Goal: Check status: Check status

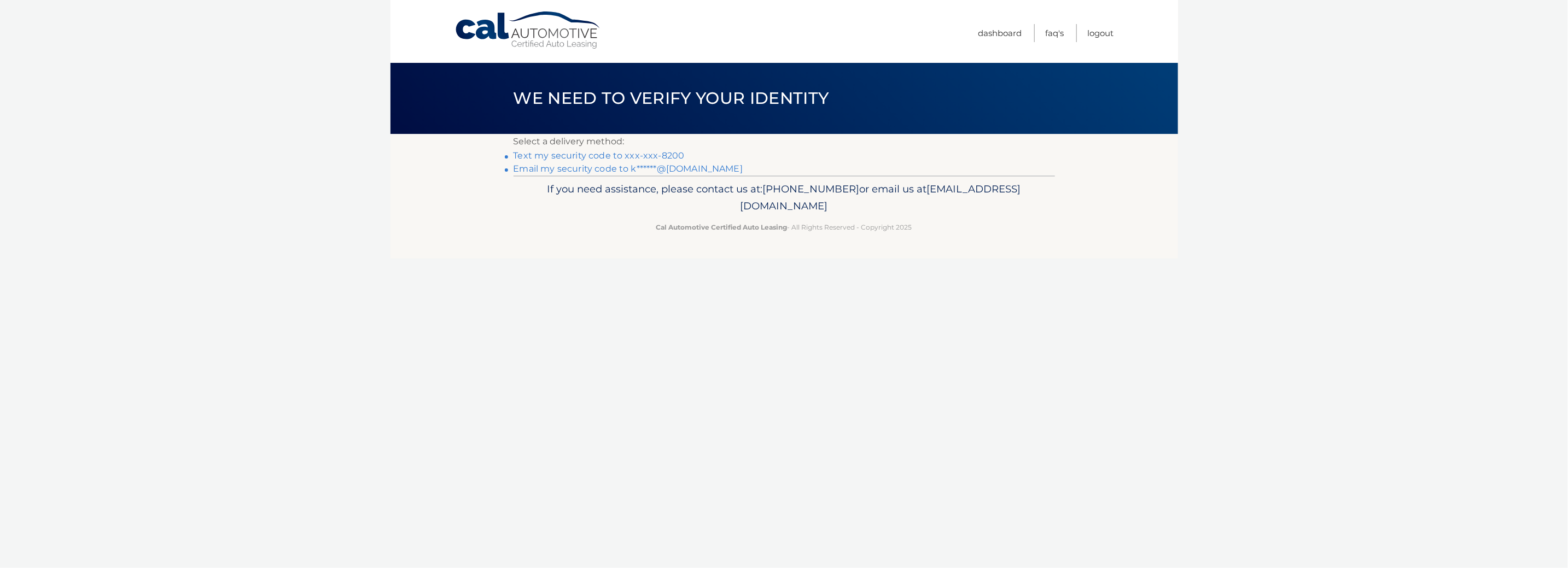
click at [627, 156] on link "Text my security code to xxx-xxx-8200" at bounding box center [599, 155] width 171 height 10
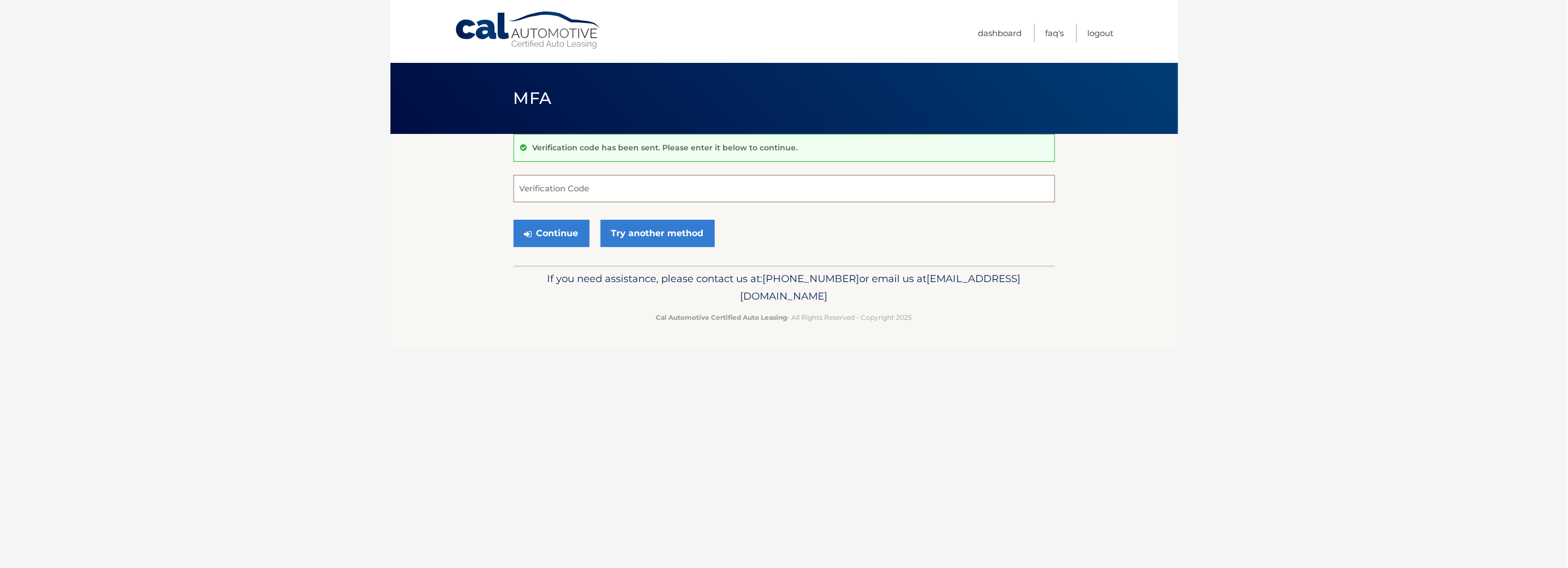
click at [605, 183] on input "Verification Code" at bounding box center [784, 188] width 542 height 27
type input "972767"
click at [514, 220] on button "Continue" at bounding box center [552, 234] width 76 height 27
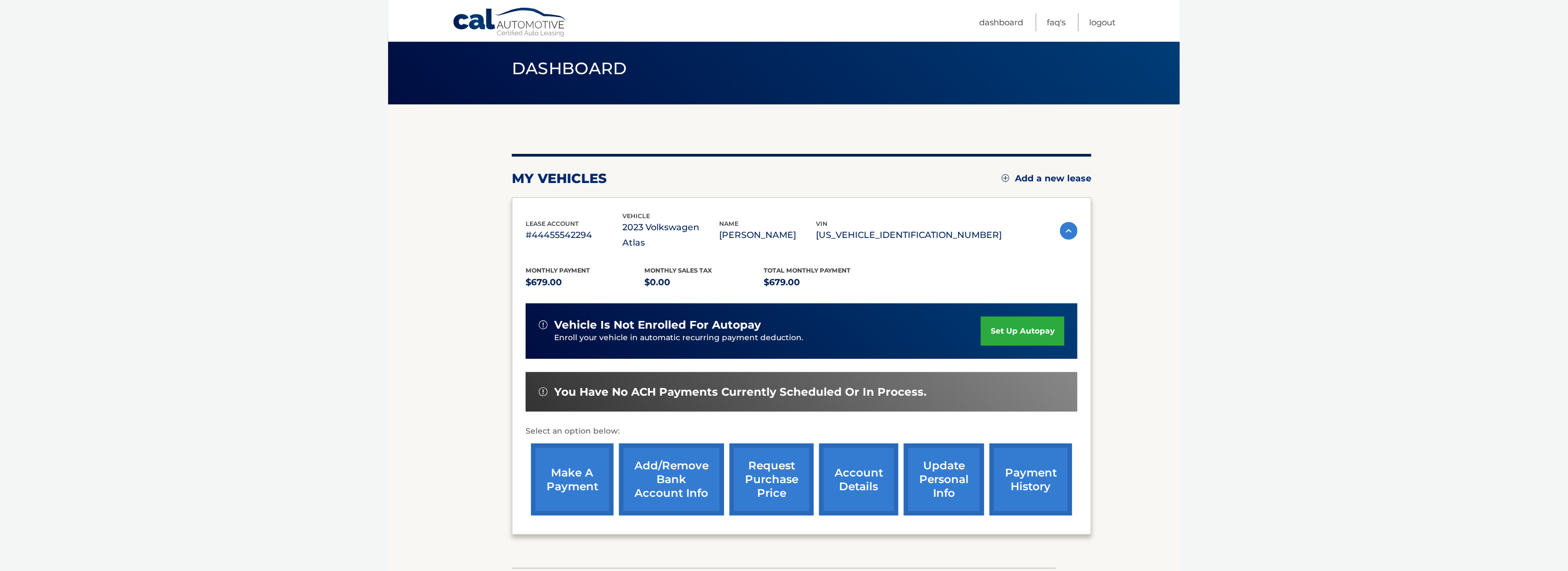
scroll to position [55, 0]
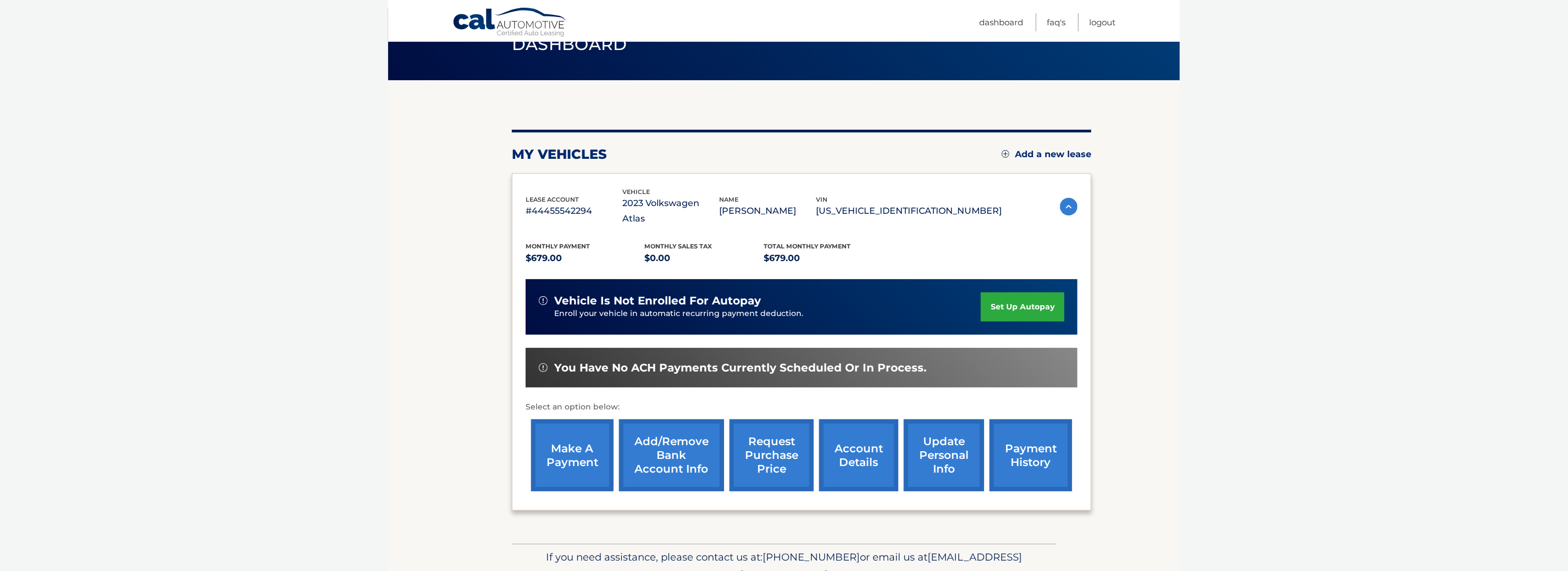
click at [1153, 438] on section "You are registered for this site, but you haven't enrolled in online payments. …" at bounding box center [784, 311] width 792 height 464
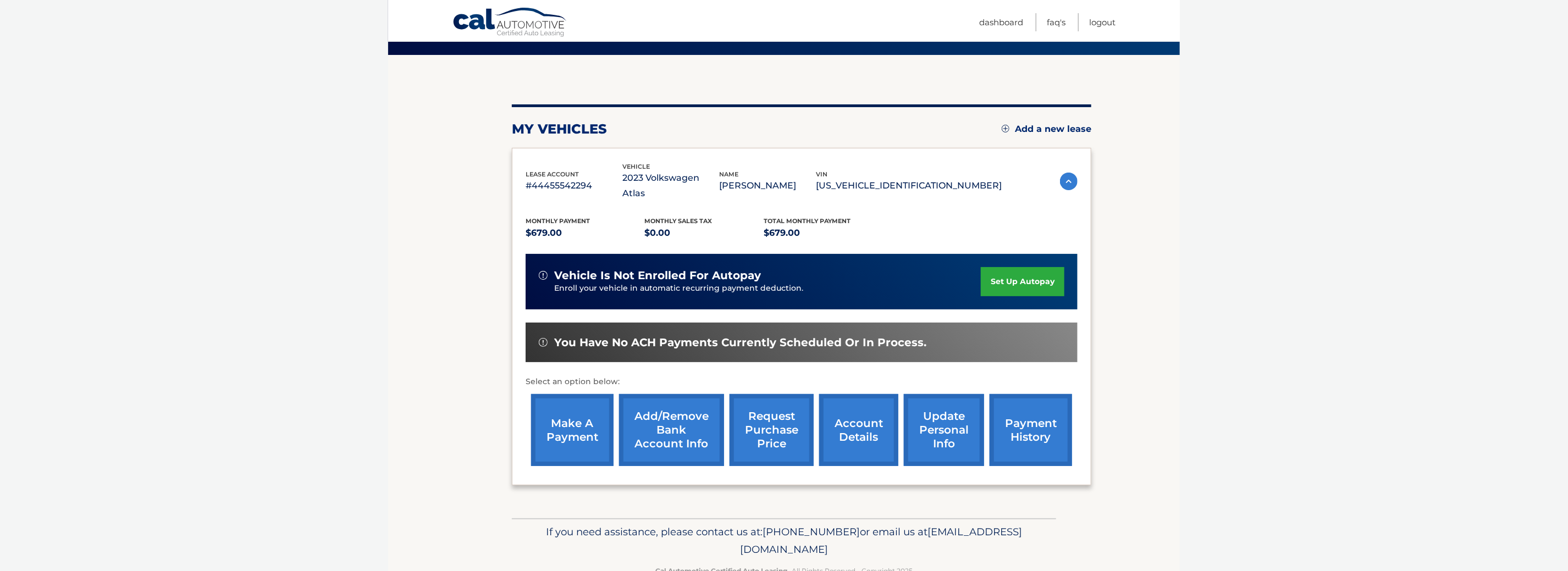
scroll to position [94, 0]
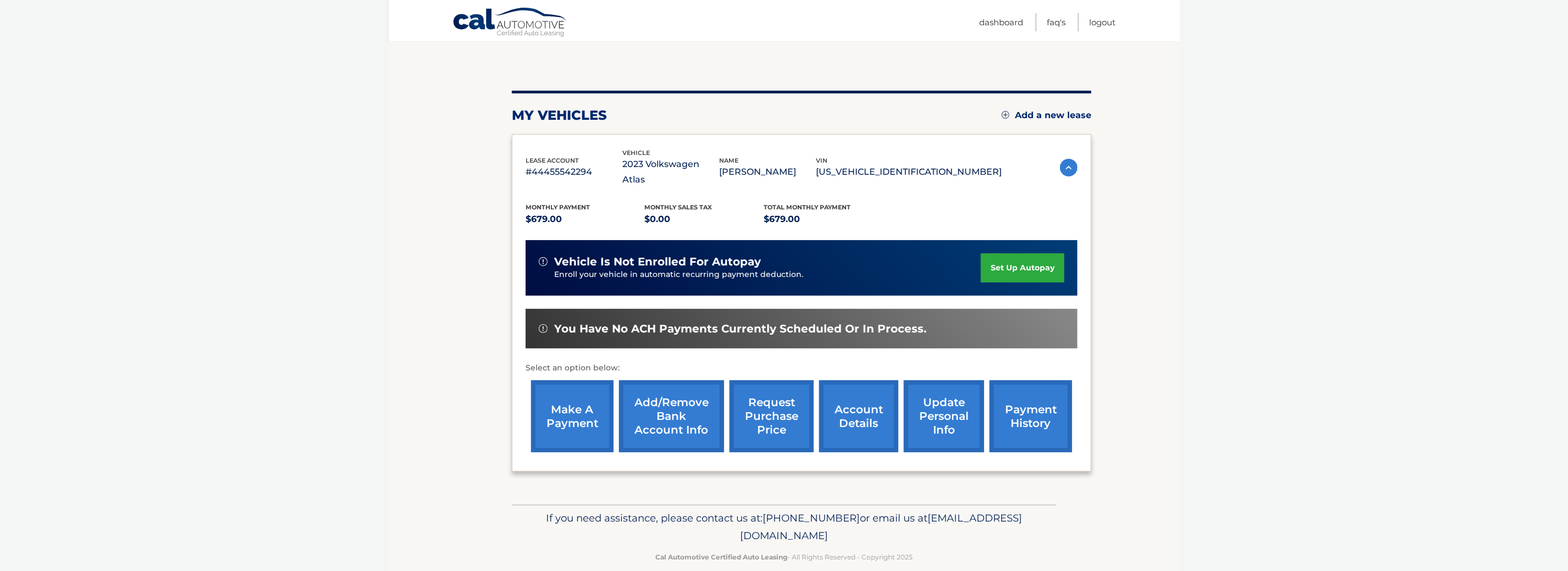
click at [1065, 159] on img at bounding box center [1068, 168] width 17 height 17
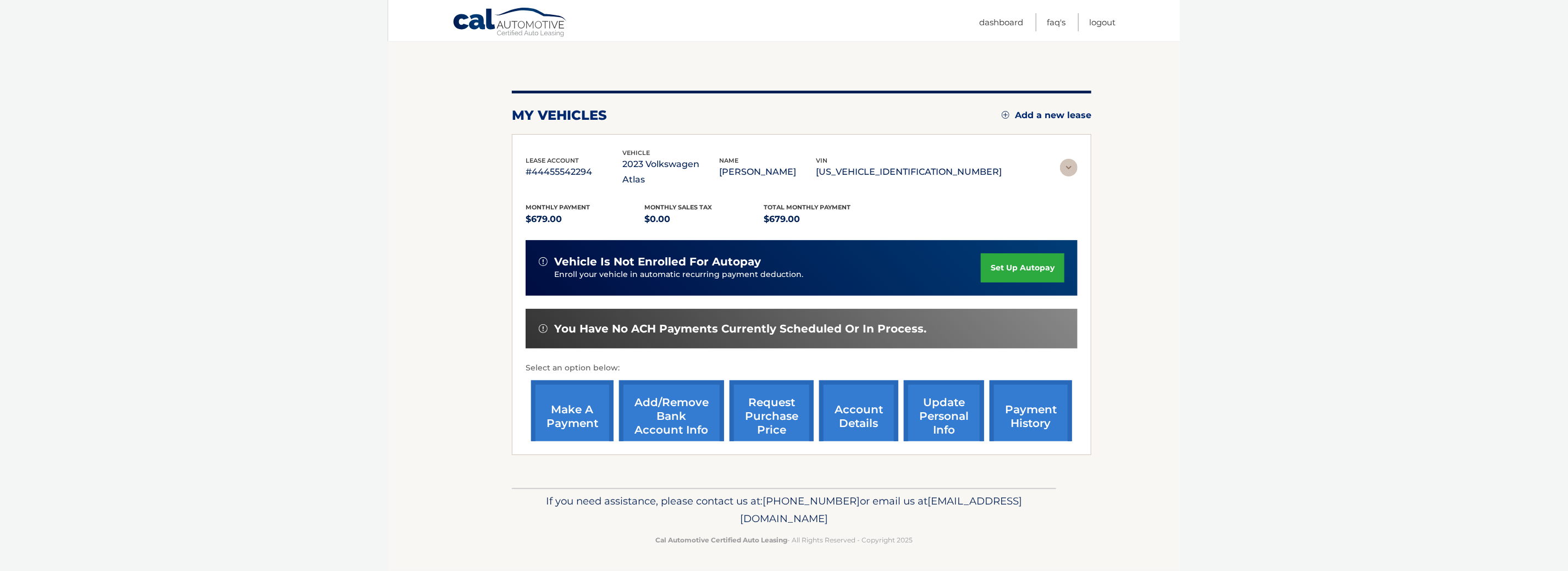
scroll to position [0, 0]
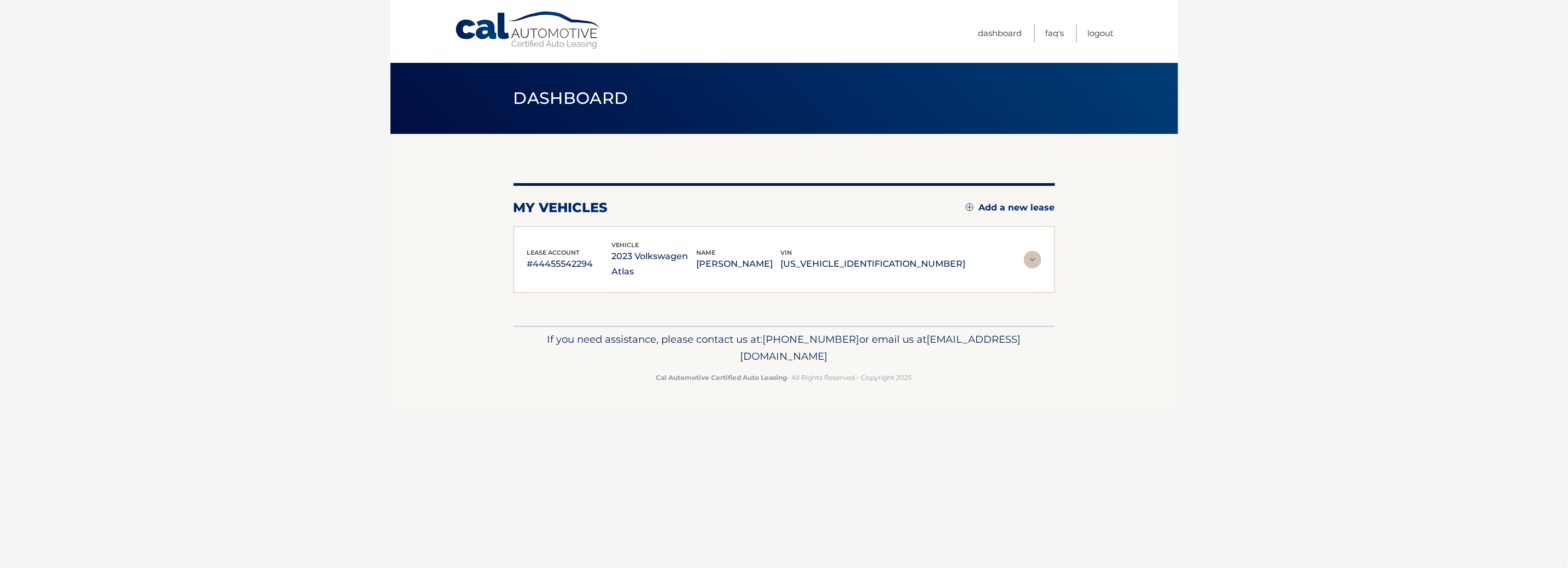
click at [1035, 252] on img at bounding box center [1032, 259] width 17 height 17
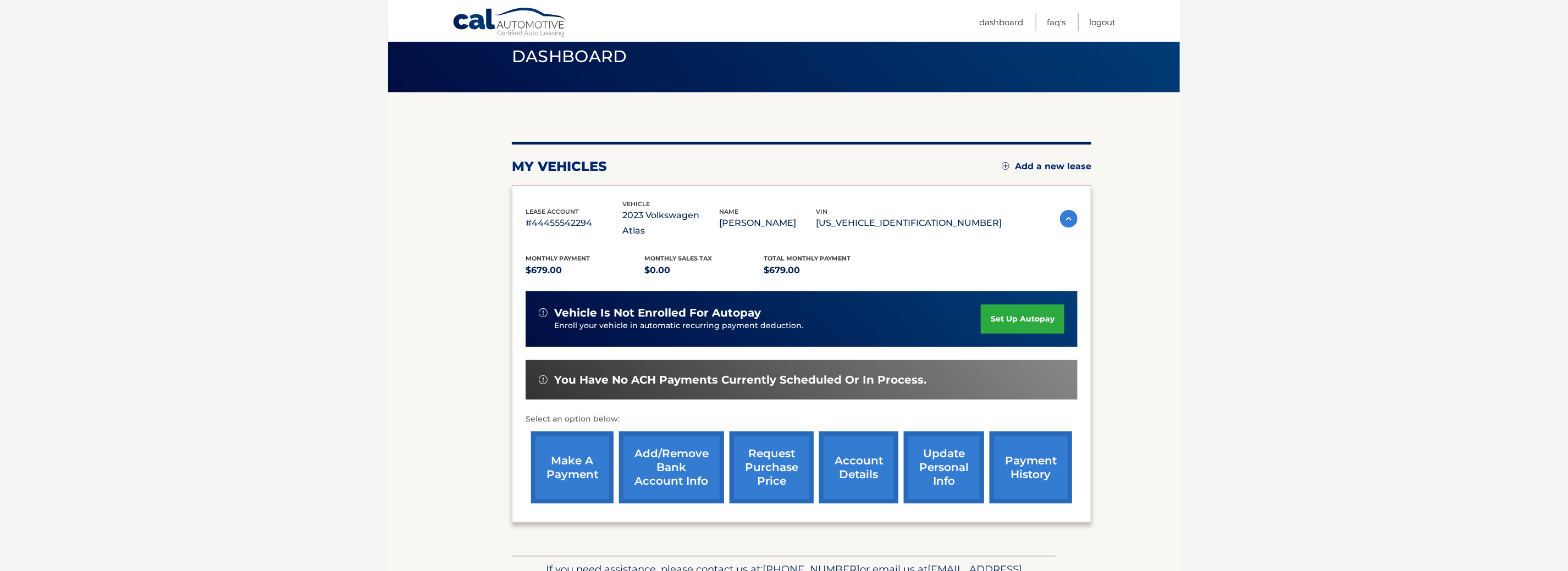
scroll to position [94, 0]
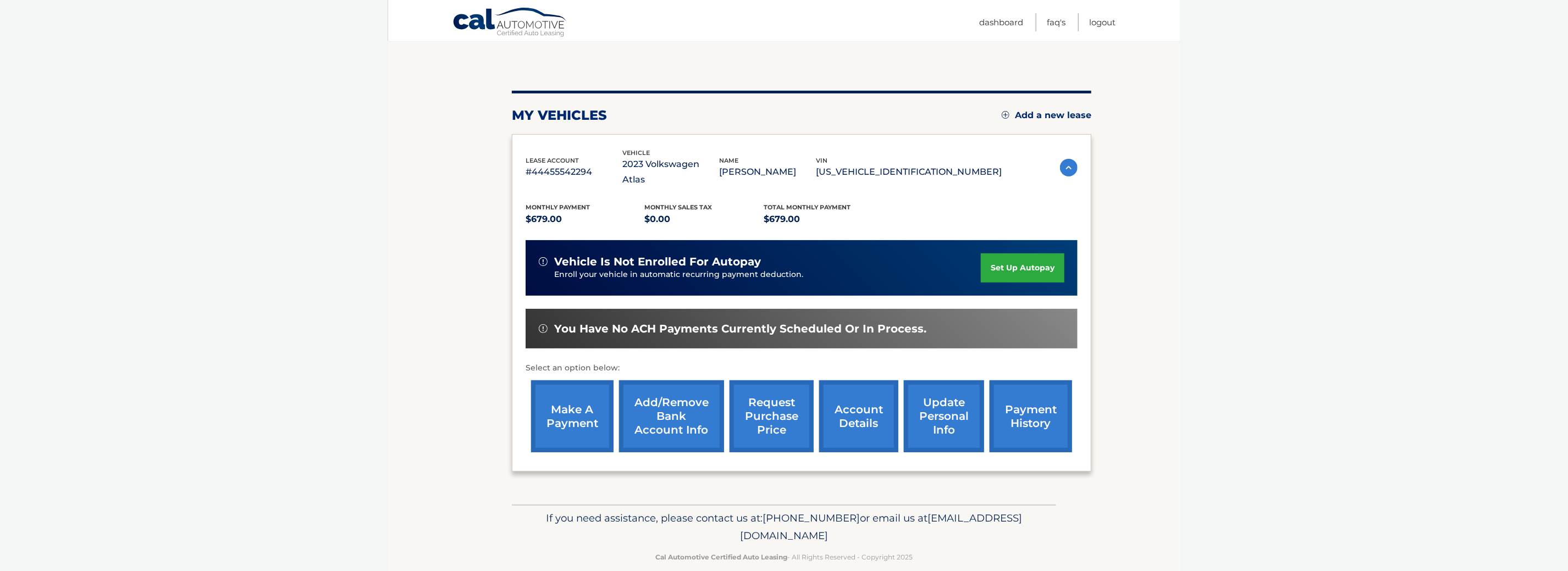
click at [864, 409] on link "account details" at bounding box center [859, 416] width 79 height 72
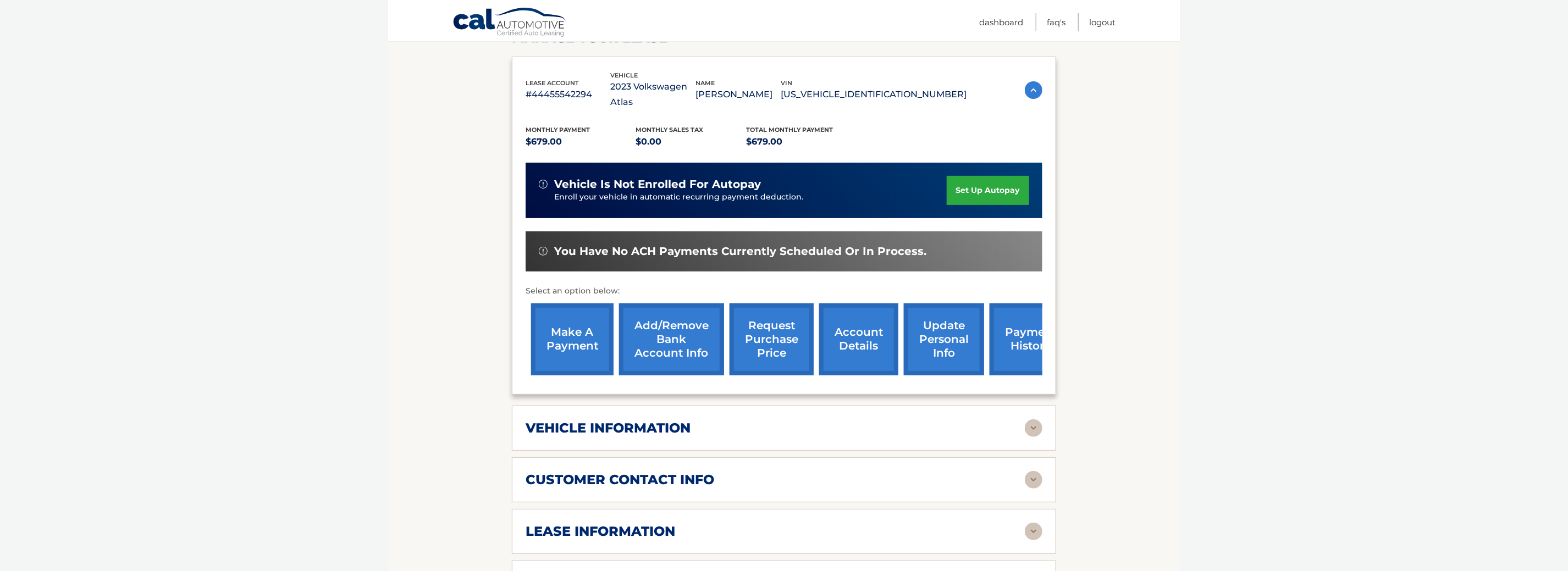
scroll to position [330, 0]
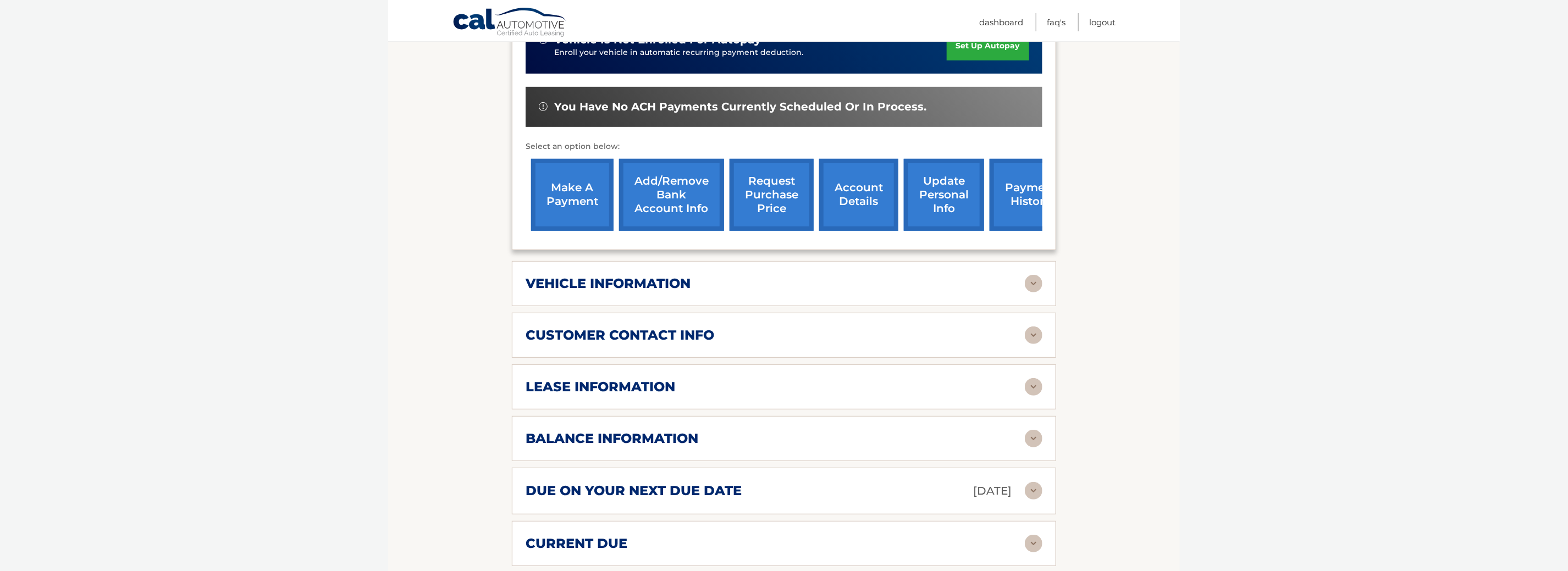
click at [655, 276] on div "vehicle information vehicle Year [DATE] vehicle make Volkswagen vehicle model A…" at bounding box center [784, 284] width 545 height 46
click at [1035, 275] on img at bounding box center [1033, 283] width 17 height 17
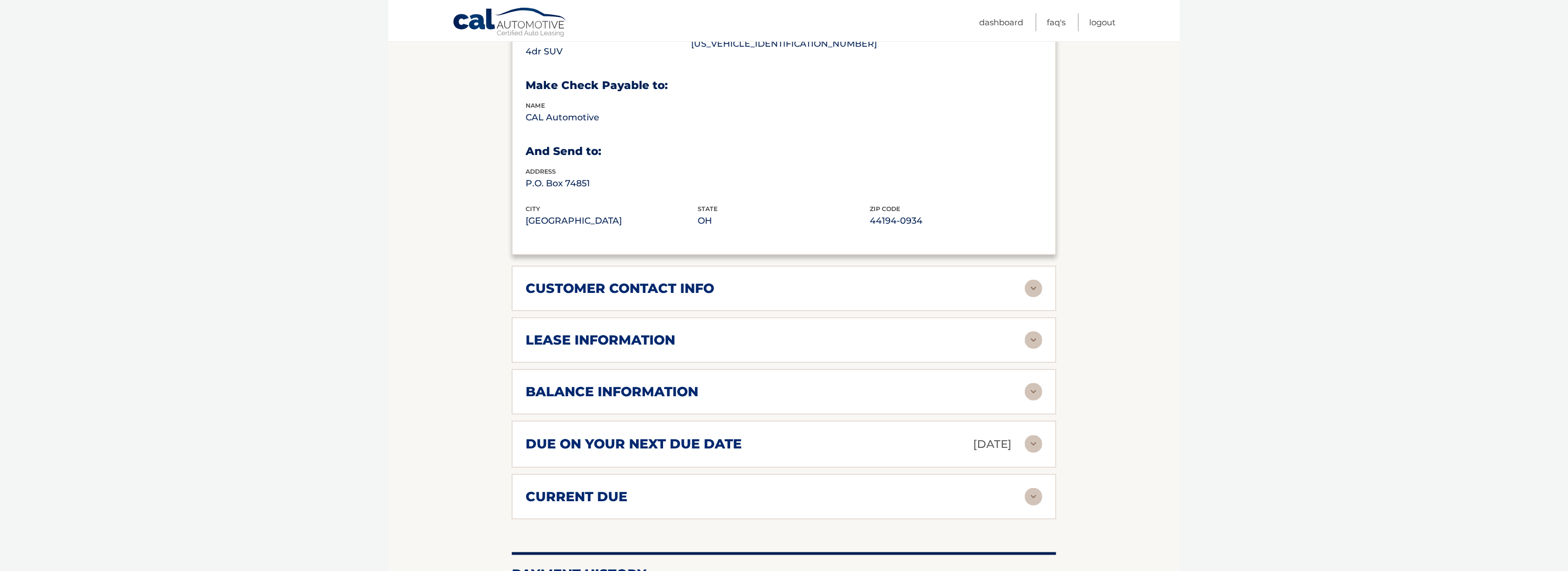
scroll to position [660, 0]
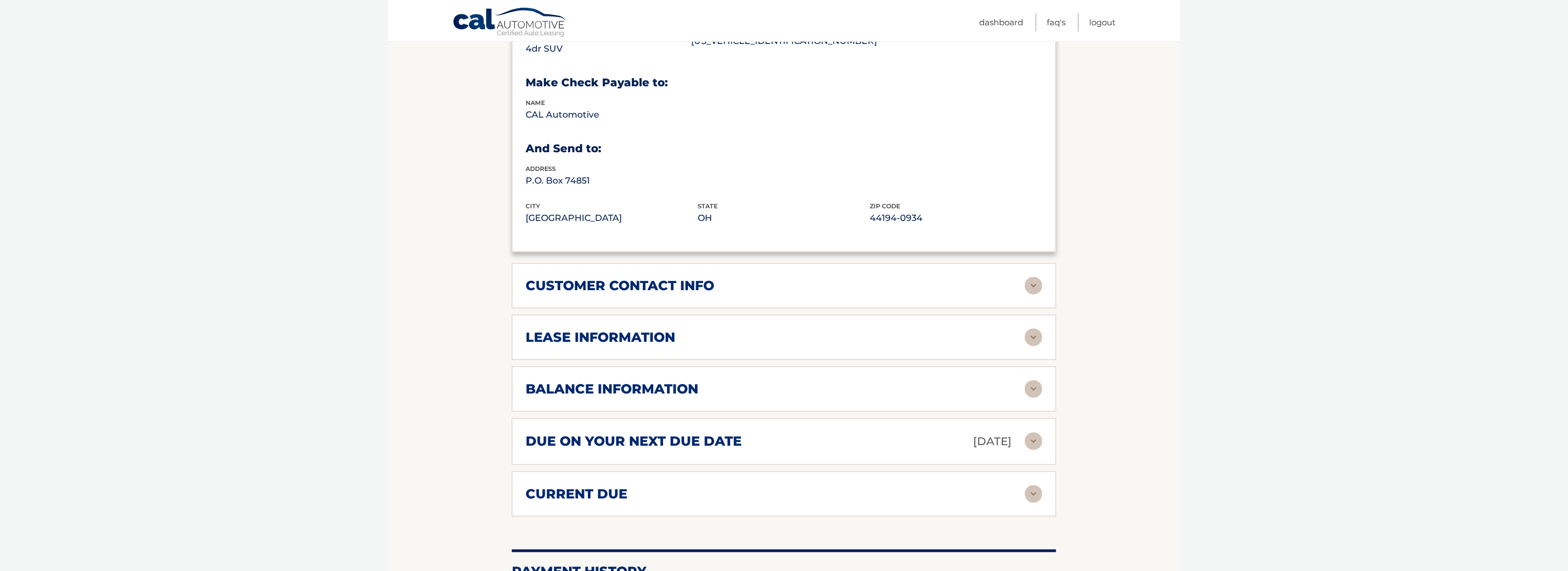
click at [658, 330] on h2 "lease information" at bounding box center [600, 338] width 149 height 16
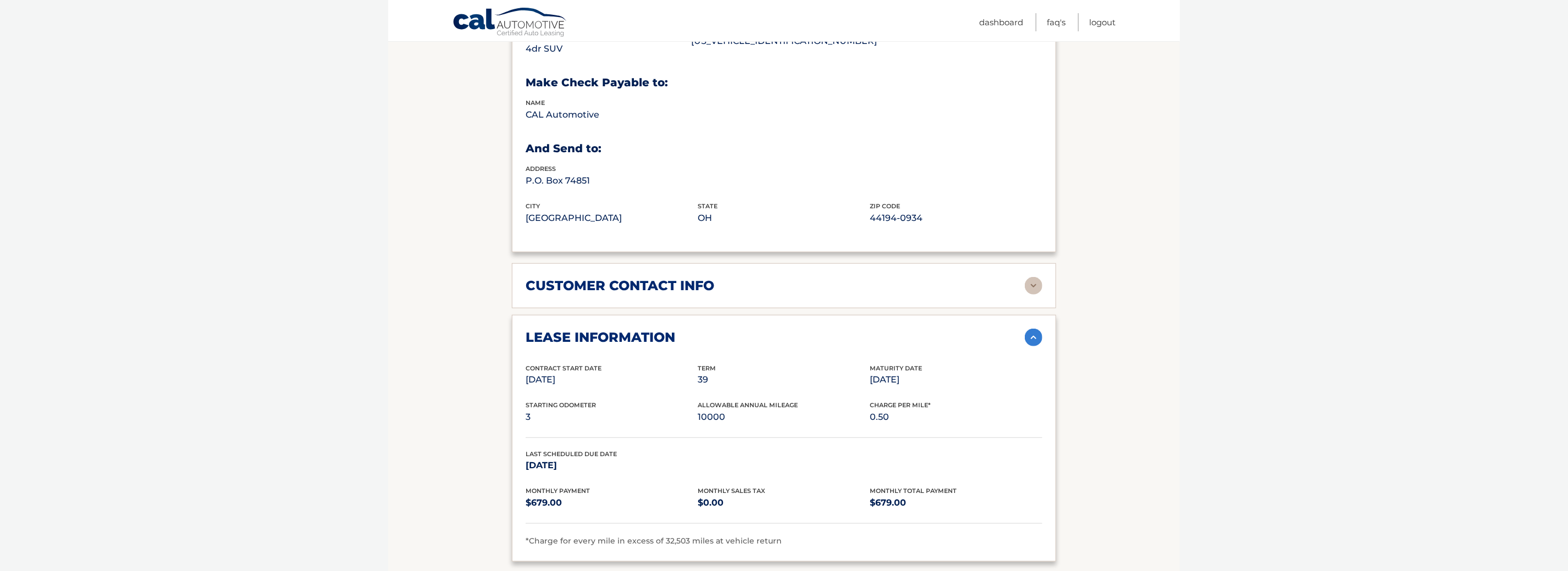
drag, startPoint x: 875, startPoint y: 361, endPoint x: 932, endPoint y: 361, distance: 57.0
click at [932, 372] on p "[DATE]" at bounding box center [956, 380] width 172 height 15
click at [1144, 395] on section "Account Details | #44455542294 Back to Dashboard Manage Your Lease lease accoun…" at bounding box center [784, 217] width 792 height 1485
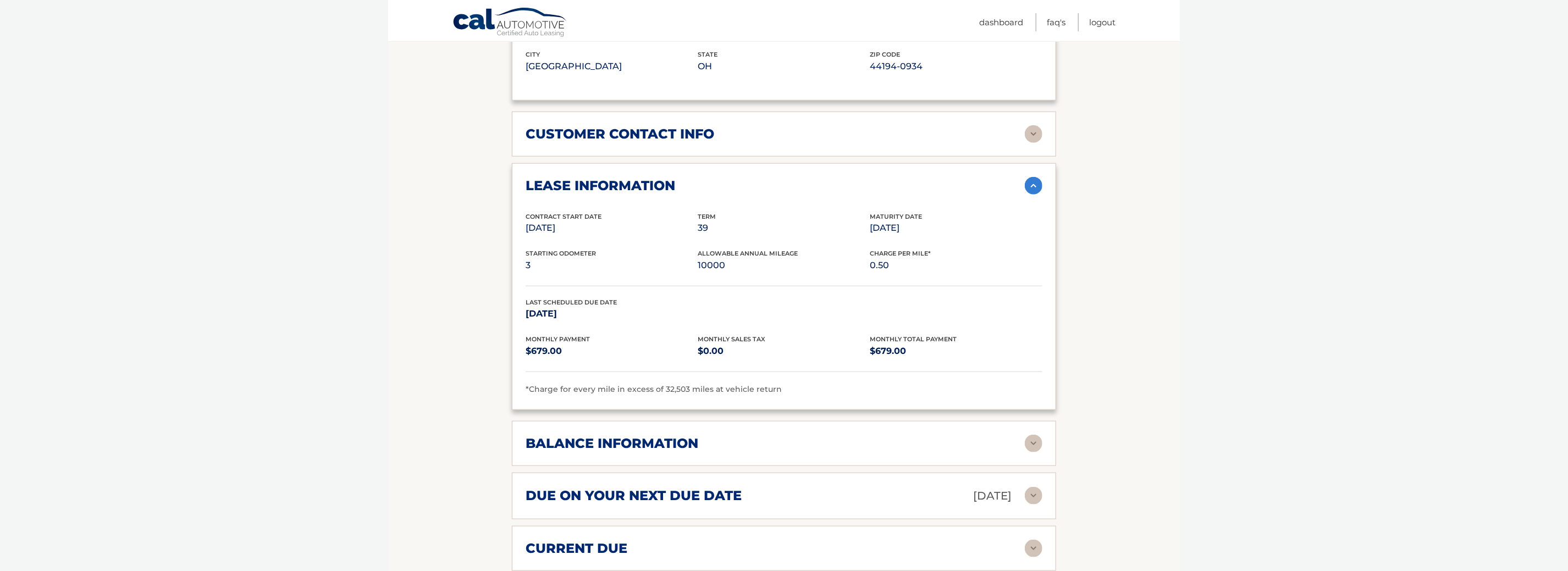
scroll to position [880, 0]
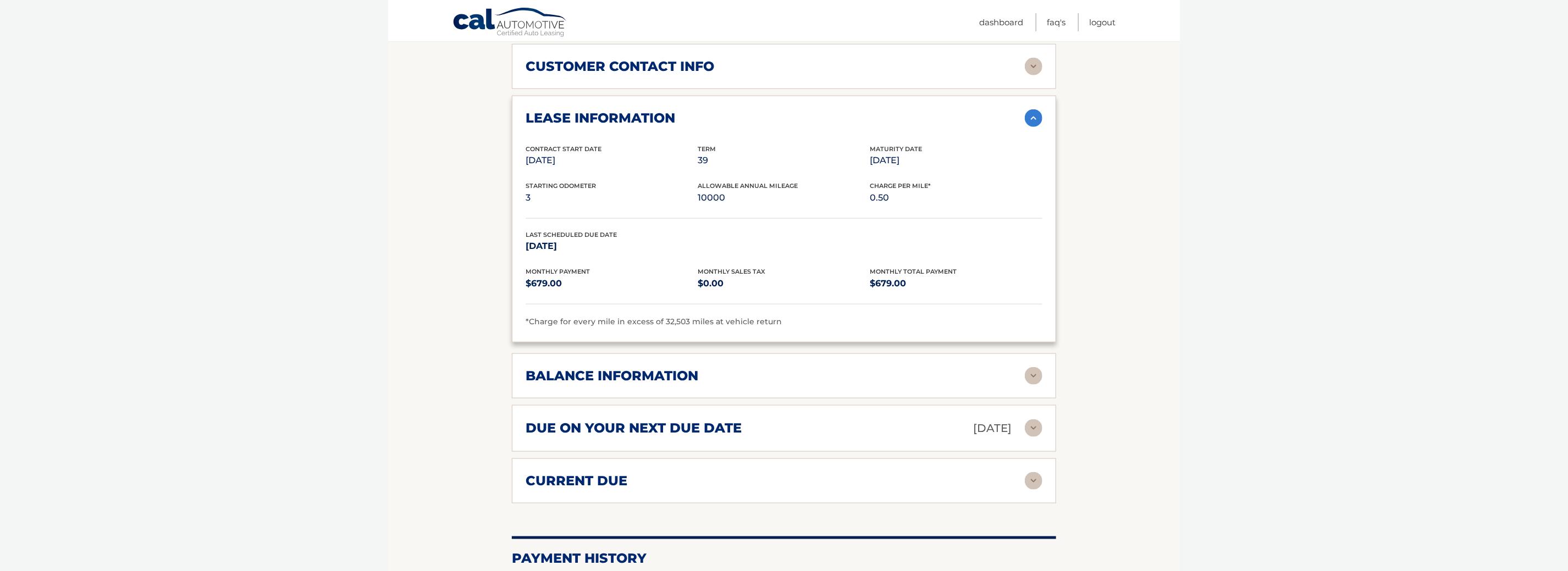
click at [707, 366] on div "balance information Payments Received 33 Payments Remaining 6 Next Payment will…" at bounding box center [784, 376] width 545 height 46
click at [1000, 368] on div "balance information" at bounding box center [775, 376] width 499 height 16
